Goal: Task Accomplishment & Management: Manage account settings

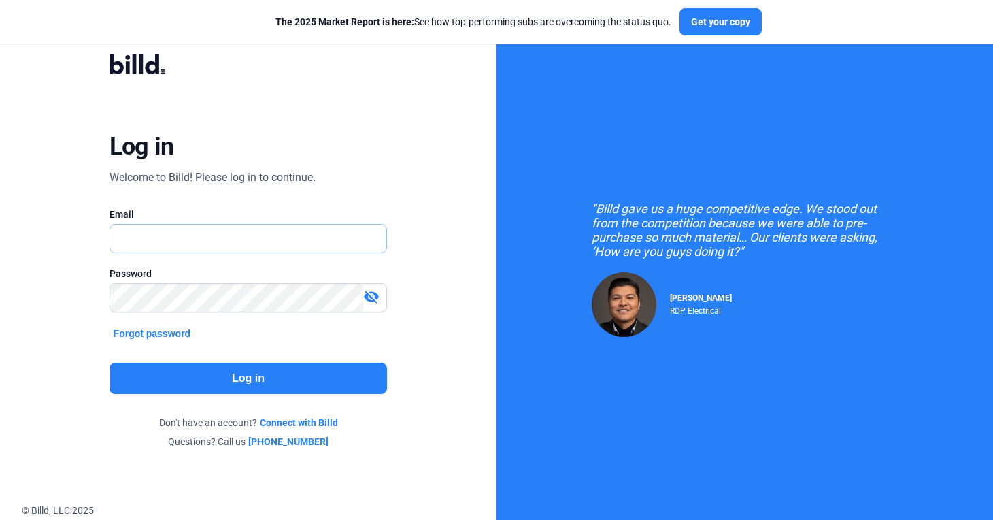
type input "russell@billd.com"
click at [246, 379] on button "Log in" at bounding box center [249, 378] width 278 height 31
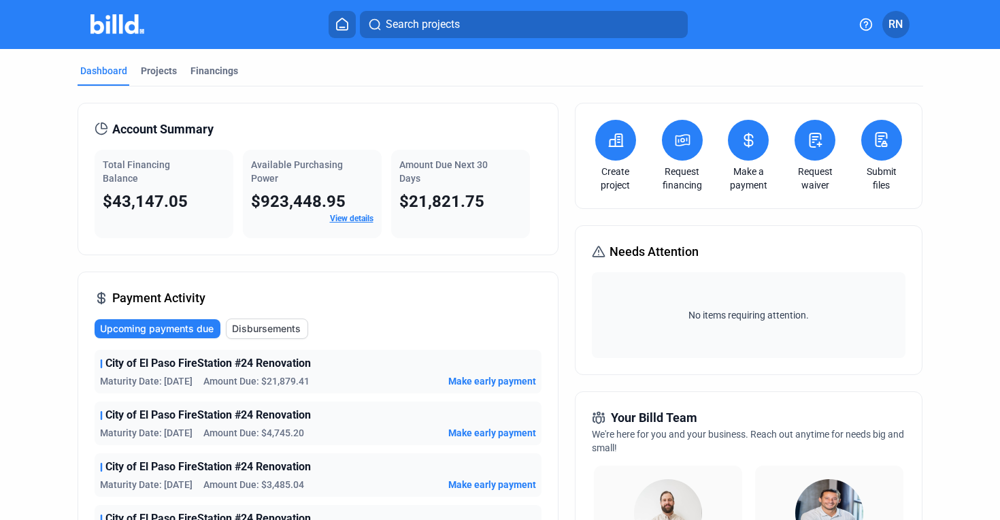
click at [35, 288] on div "Dashboard Projects Financings Account Summary Total Financing Balance $43,147.0…" at bounding box center [500, 519] width 1000 height 941
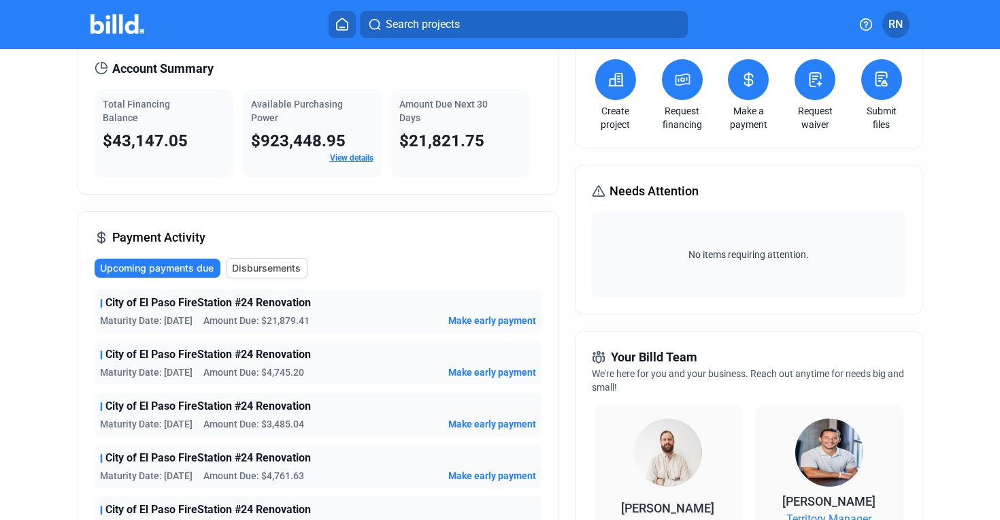
scroll to position [68, 0]
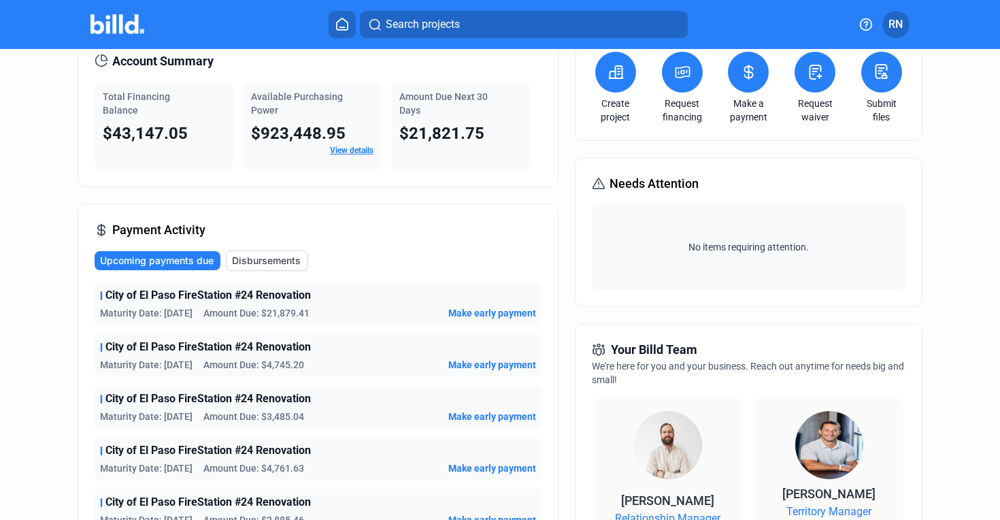
click at [117, 296] on span "City of El Paso FireStation #24 Renovation" at bounding box center [208, 295] width 206 height 16
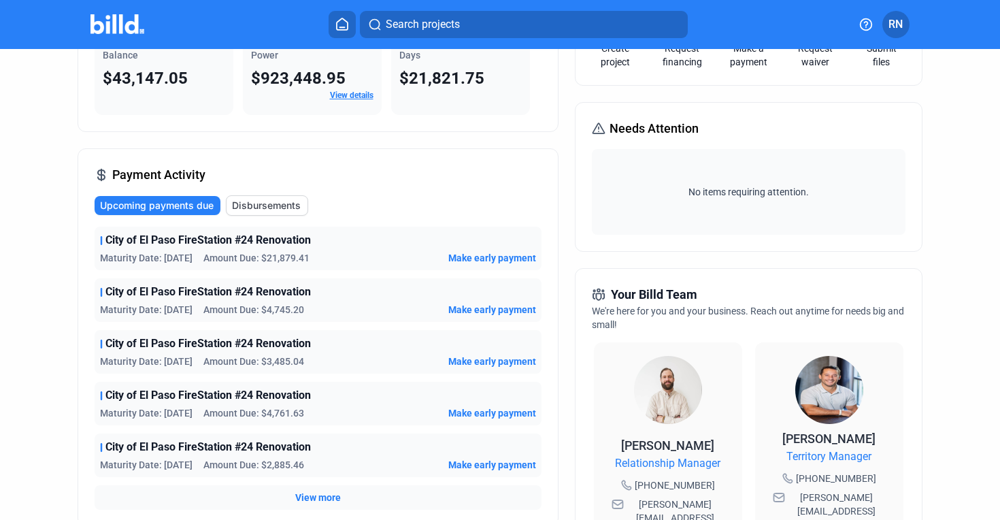
scroll to position [125, 0]
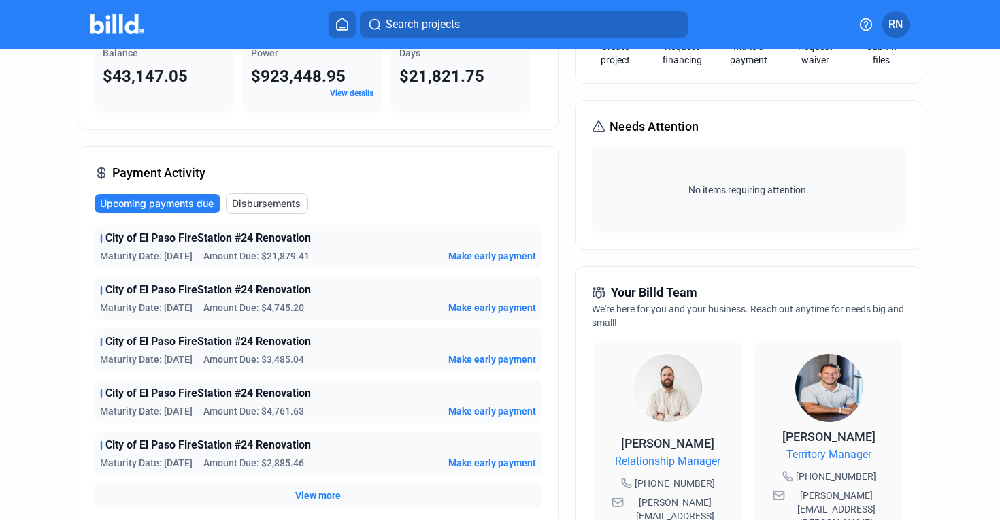
click at [325, 489] on span "View more" at bounding box center [318, 496] width 46 height 14
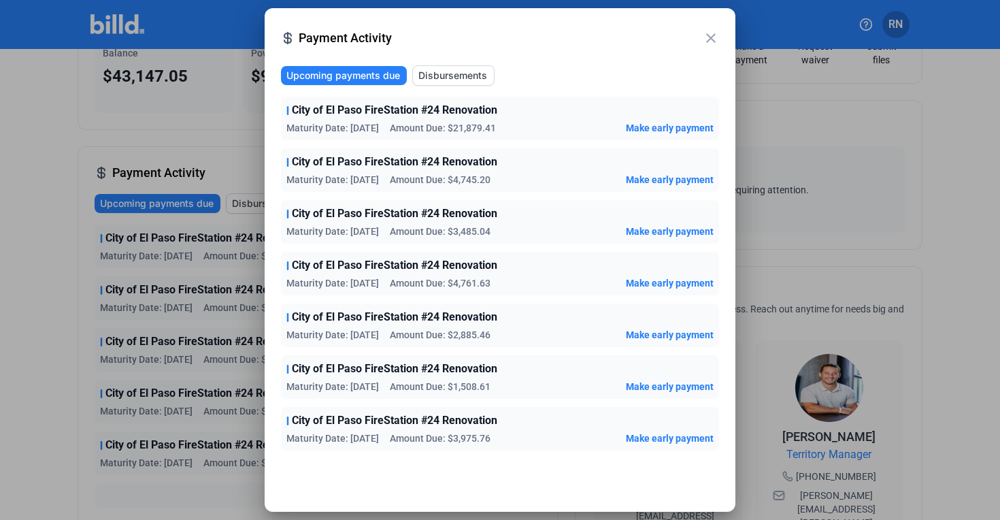
click at [456, 76] on span "Disbursements" at bounding box center [452, 76] width 69 height 14
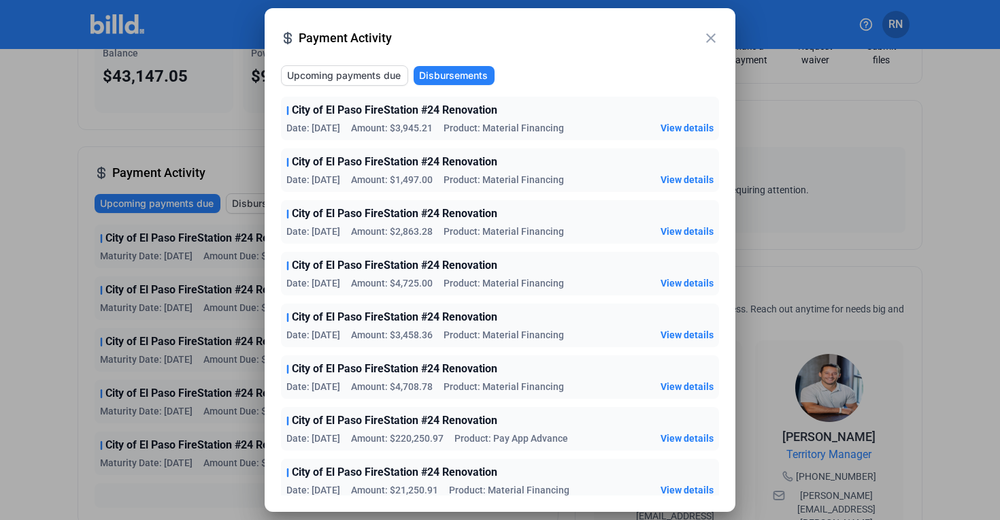
click at [718, 34] on mat-icon "close" at bounding box center [711, 38] width 16 height 16
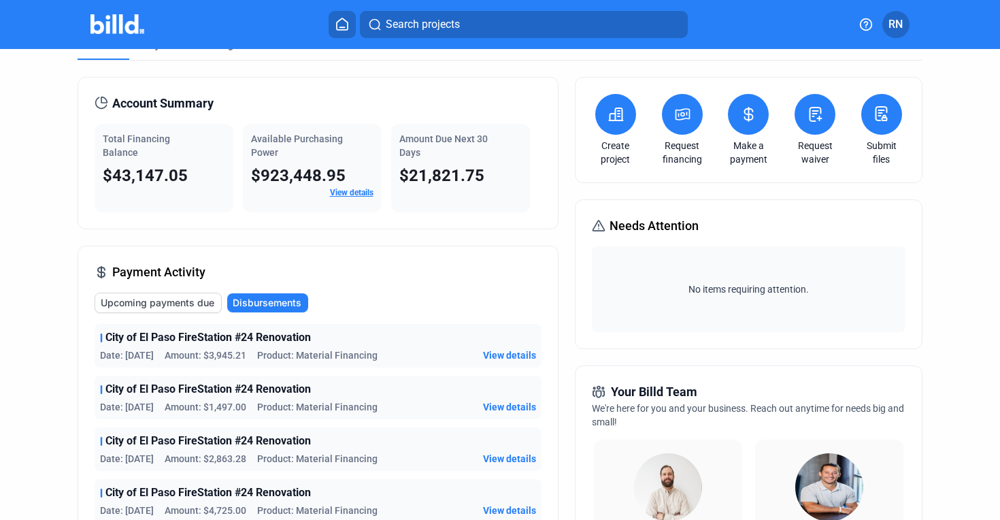
scroll to position [29, 0]
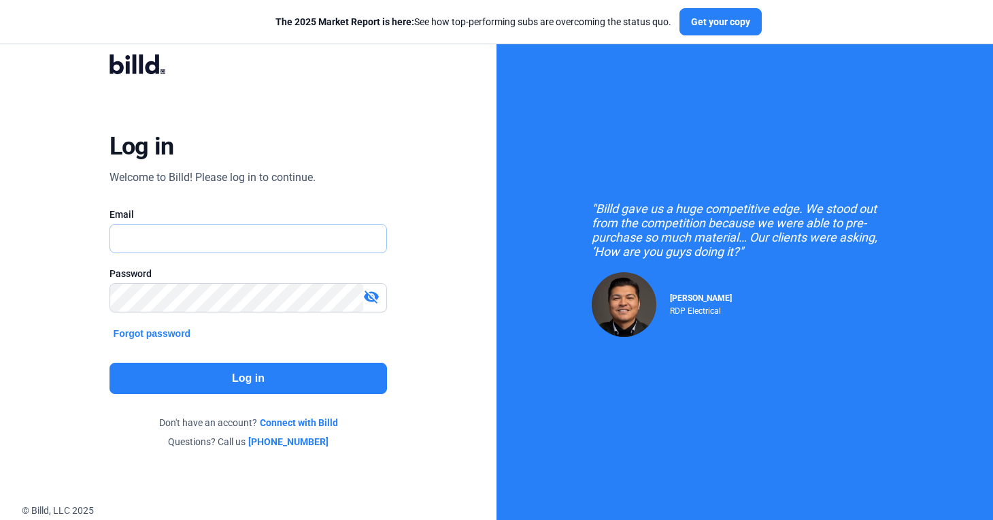
type input "russell@billd.com"
click at [244, 375] on button "Log in" at bounding box center [249, 378] width 278 height 31
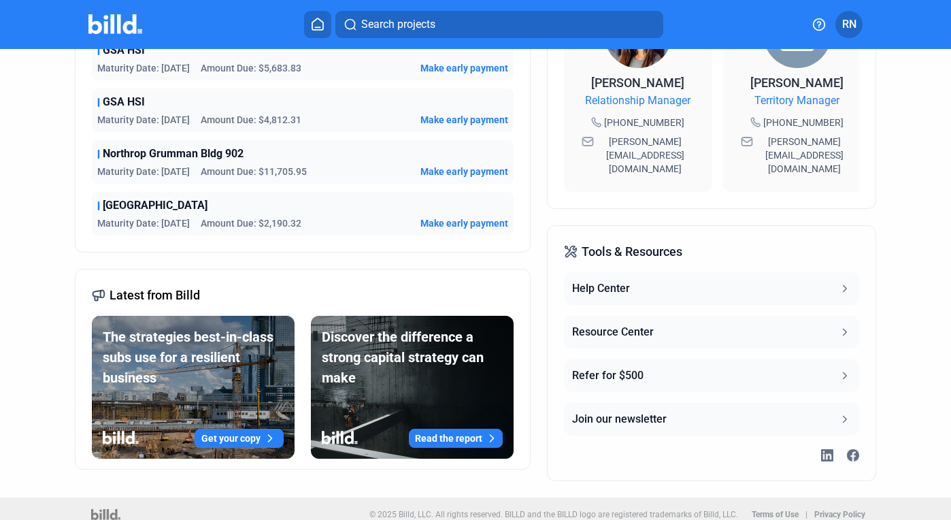
scroll to position [470, 0]
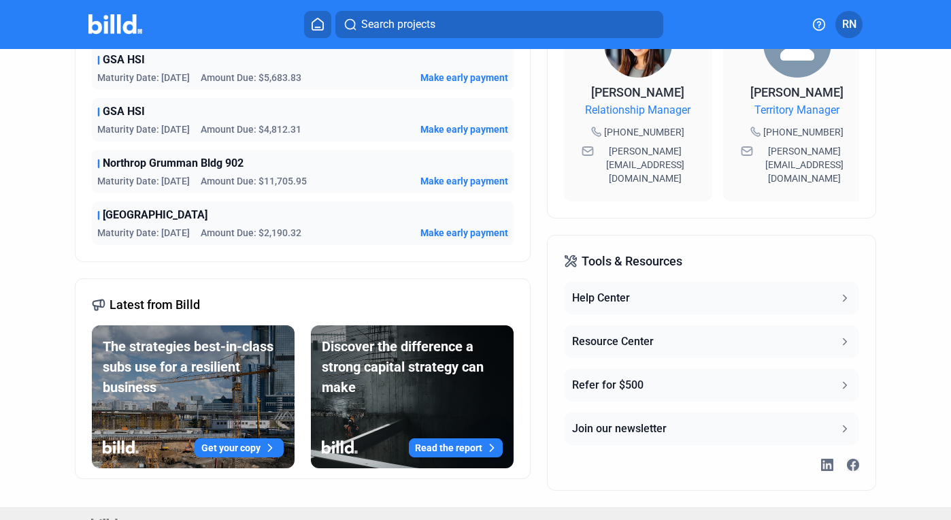
click at [136, 162] on span "Northrop Grumman Bldg 902" at bounding box center [173, 163] width 141 height 16
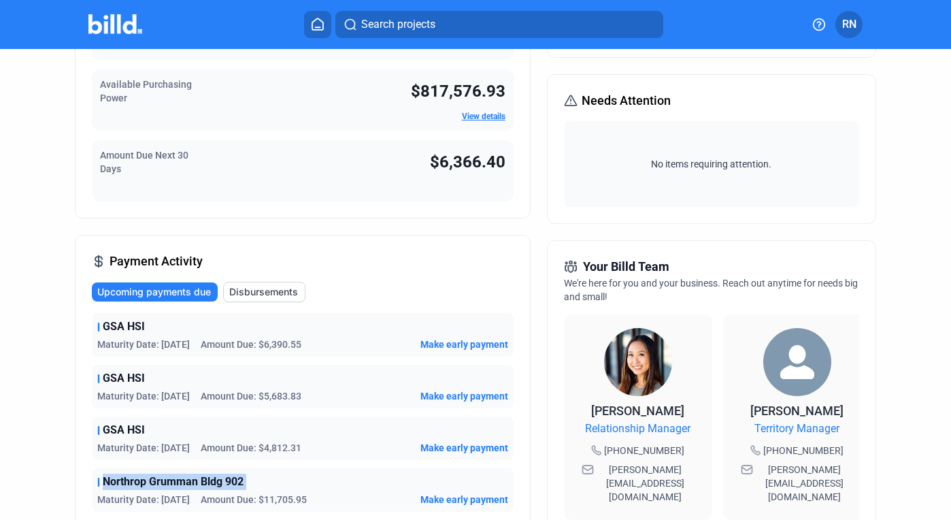
scroll to position [0, 0]
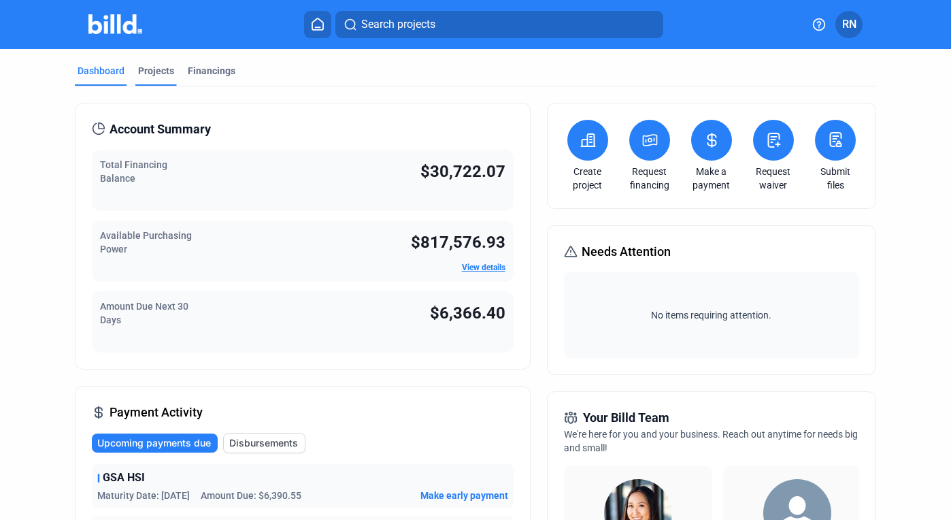
click at [149, 73] on div "Projects" at bounding box center [156, 71] width 36 height 14
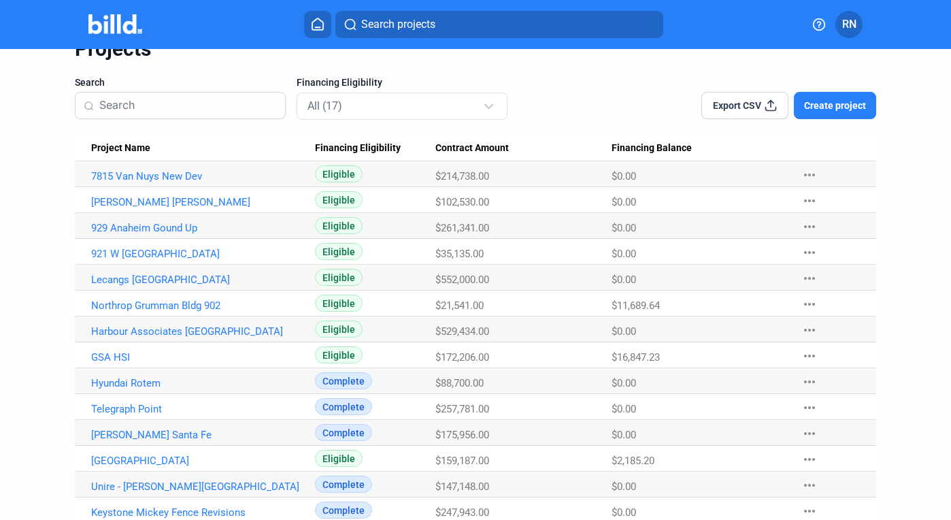
scroll to position [62, 0]
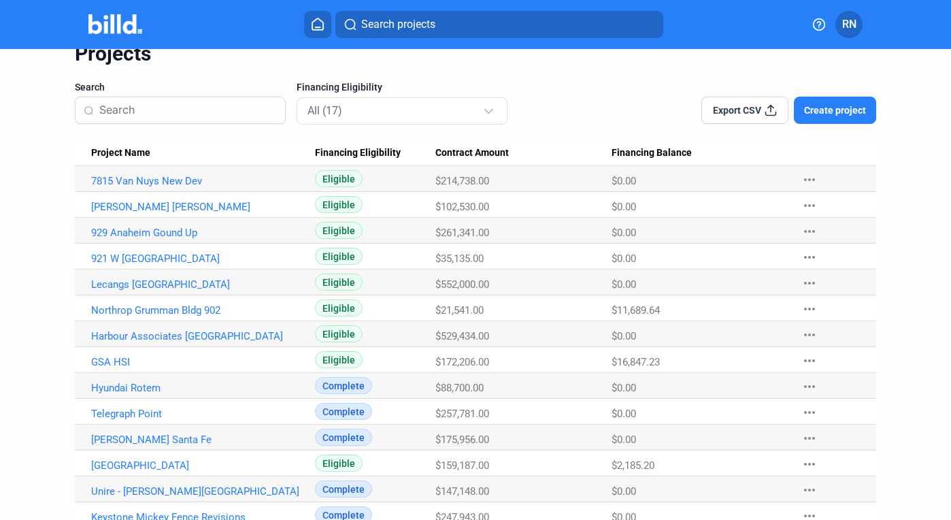
click at [862, 27] on profile-dropdown "RN" at bounding box center [849, 24] width 27 height 27
click at [849, 35] on button "RN" at bounding box center [849, 24] width 27 height 27
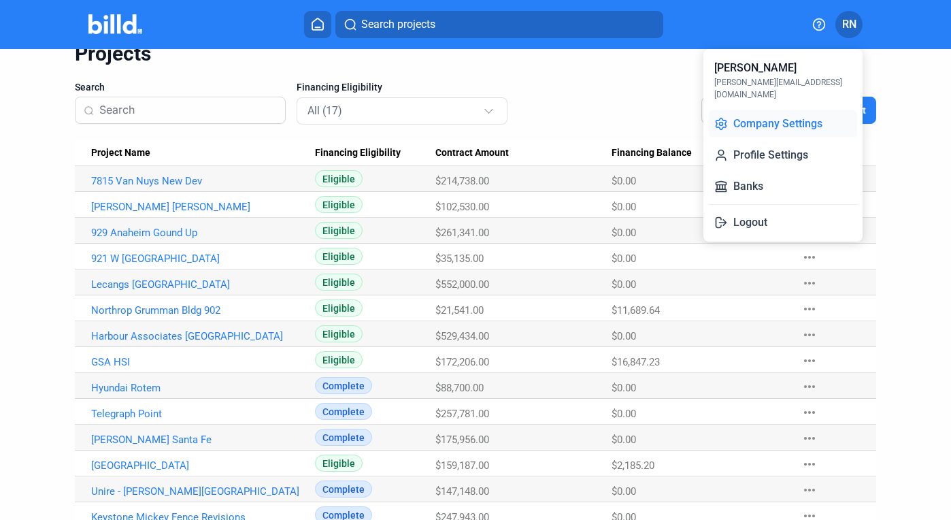
click at [812, 110] on button "Company Settings" at bounding box center [783, 123] width 148 height 27
